Goal: Information Seeking & Learning: Learn about a topic

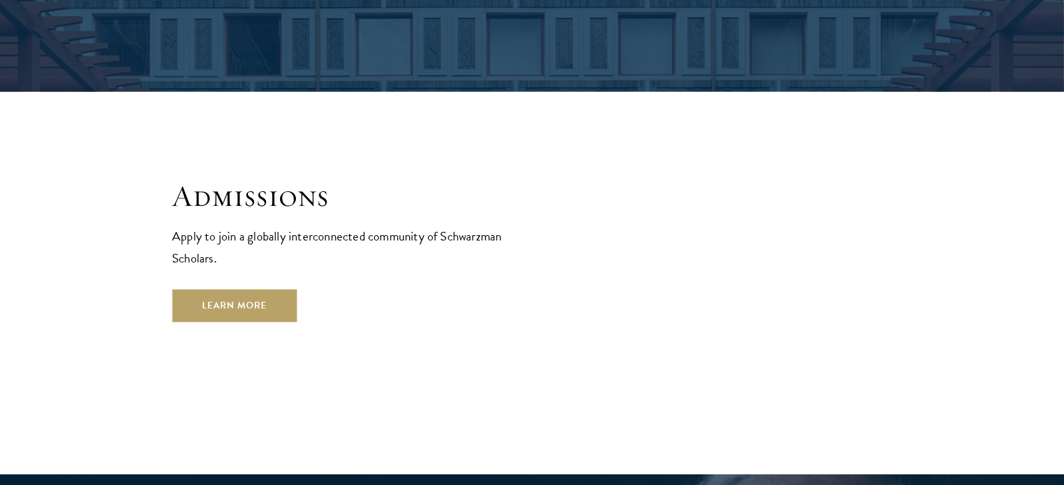
scroll to position [2125, 0]
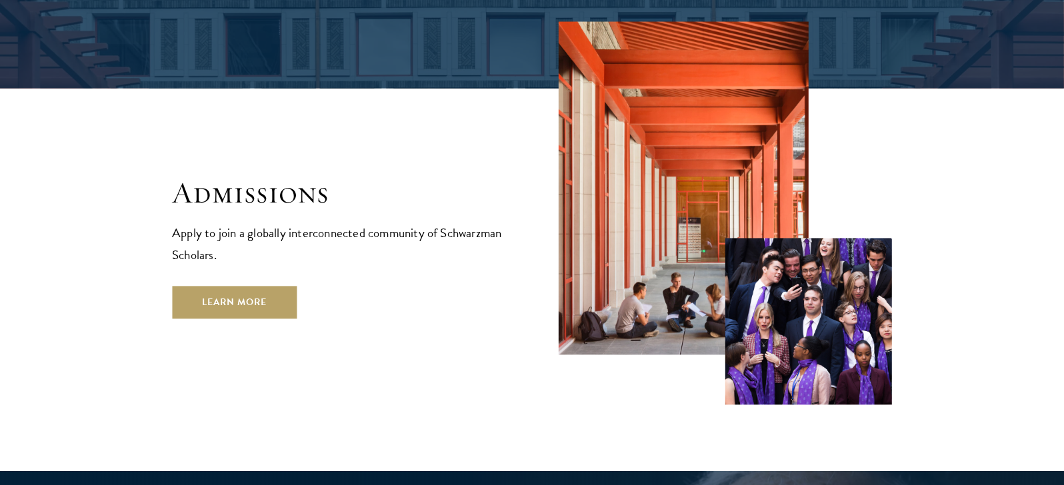
click at [211, 287] on link "Learn More" at bounding box center [234, 303] width 125 height 32
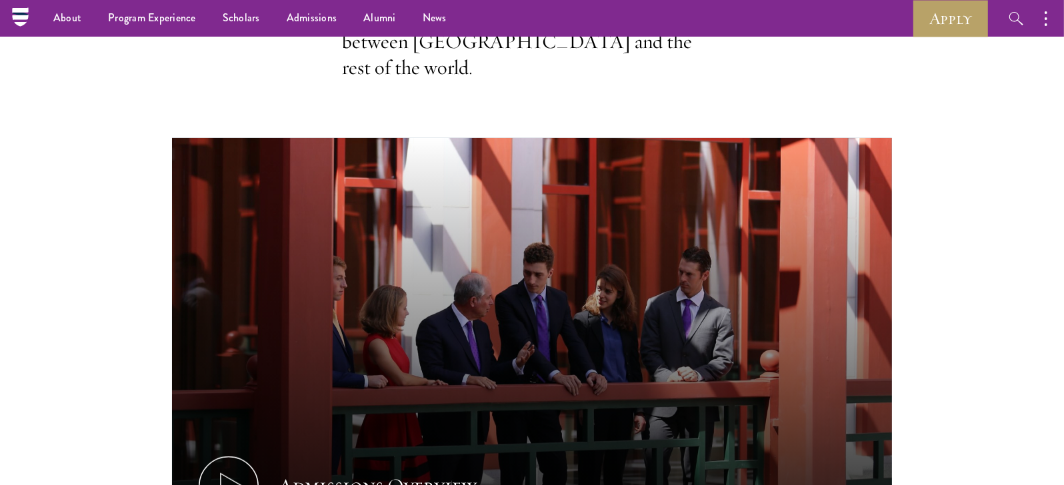
scroll to position [548, 0]
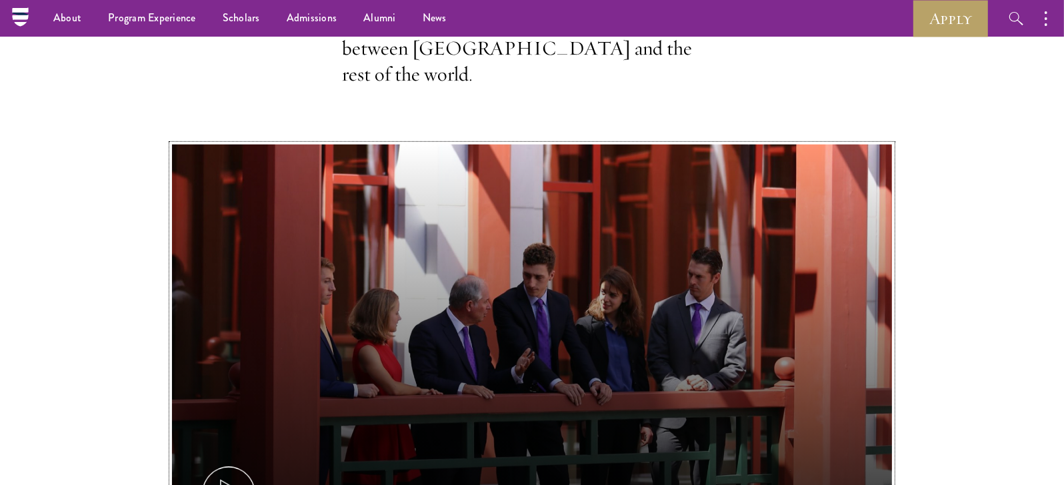
click at [250, 289] on button "Admissions Overview" at bounding box center [532, 347] width 720 height 405
